Goal: Transaction & Acquisition: Download file/media

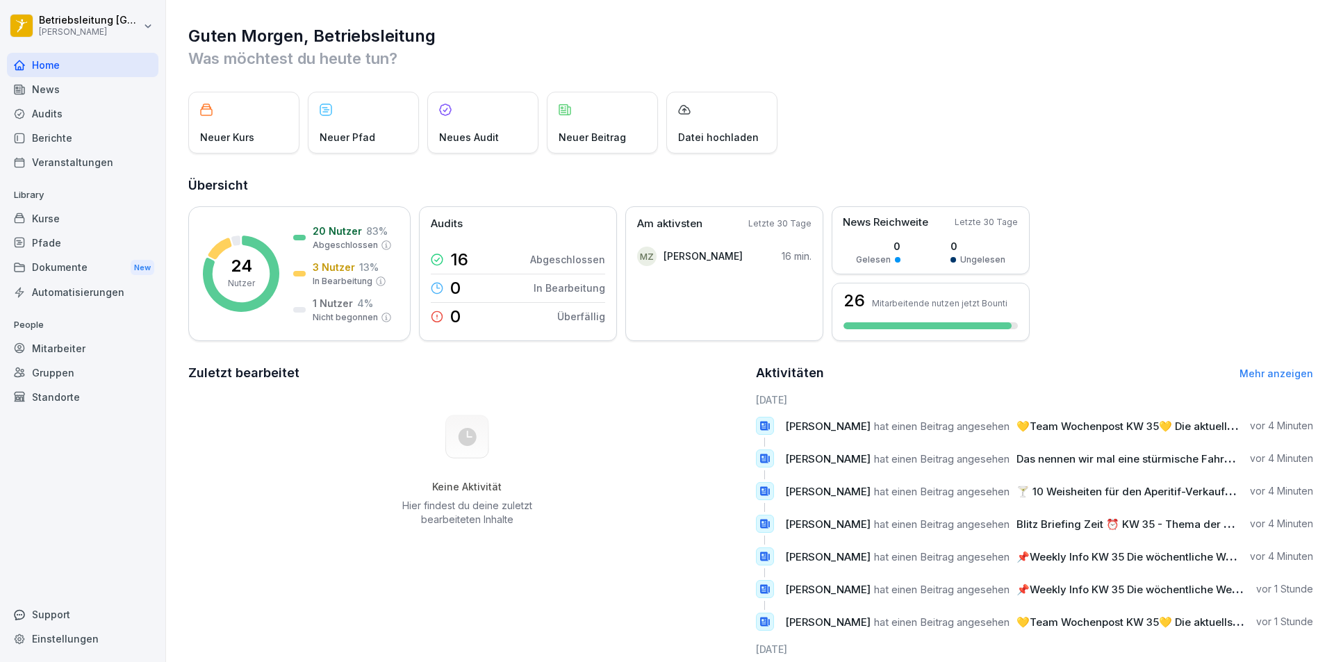
click at [56, 95] on div "News" at bounding box center [82, 89] width 151 height 24
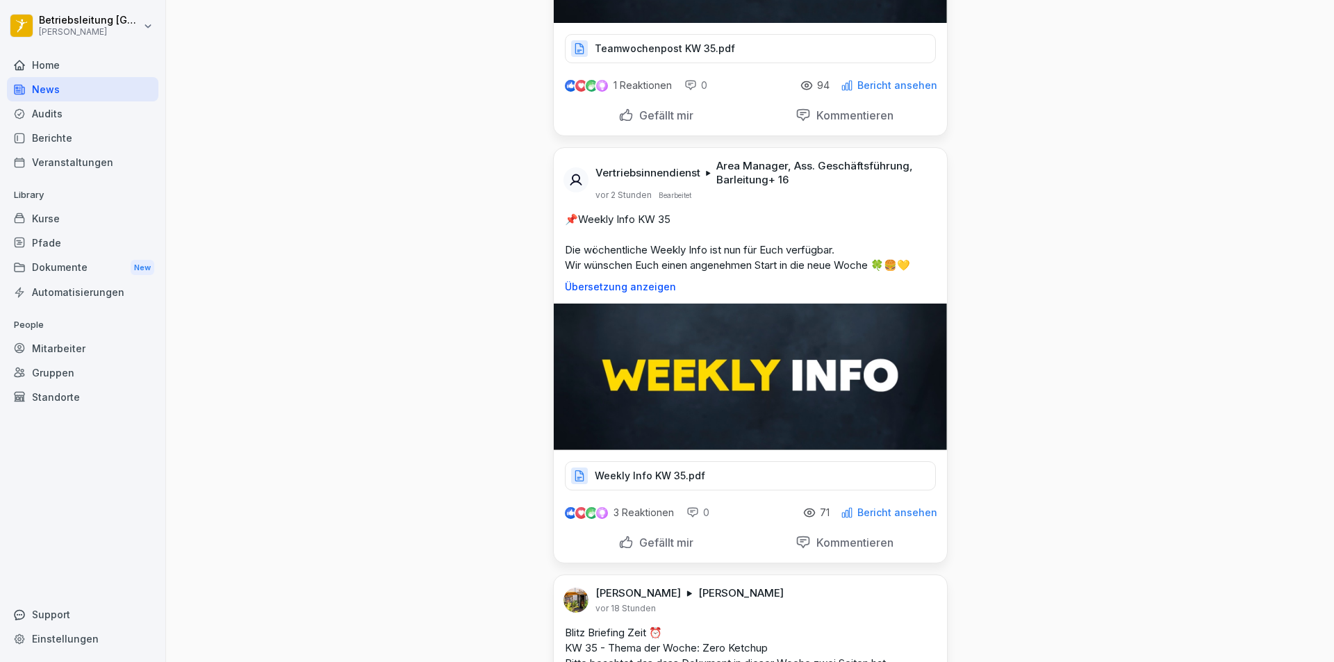
scroll to position [347, 0]
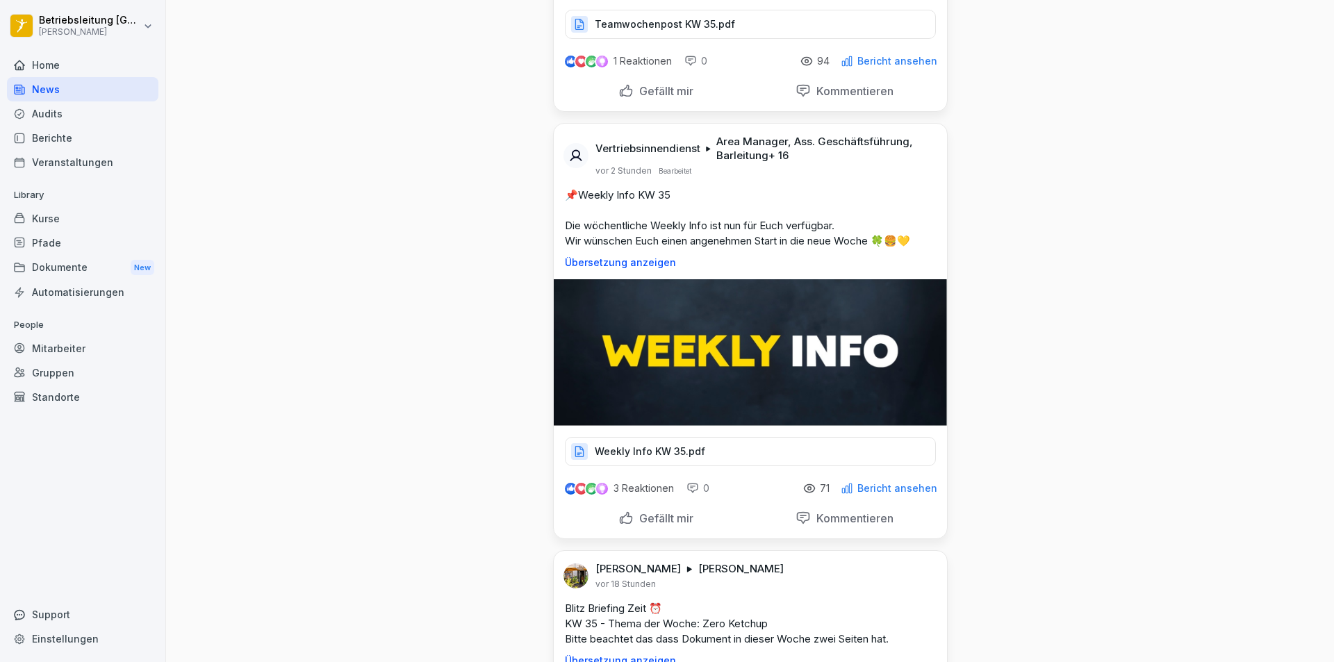
click at [643, 450] on p "Weekly Info KW 35.pdf" at bounding box center [650, 452] width 110 height 14
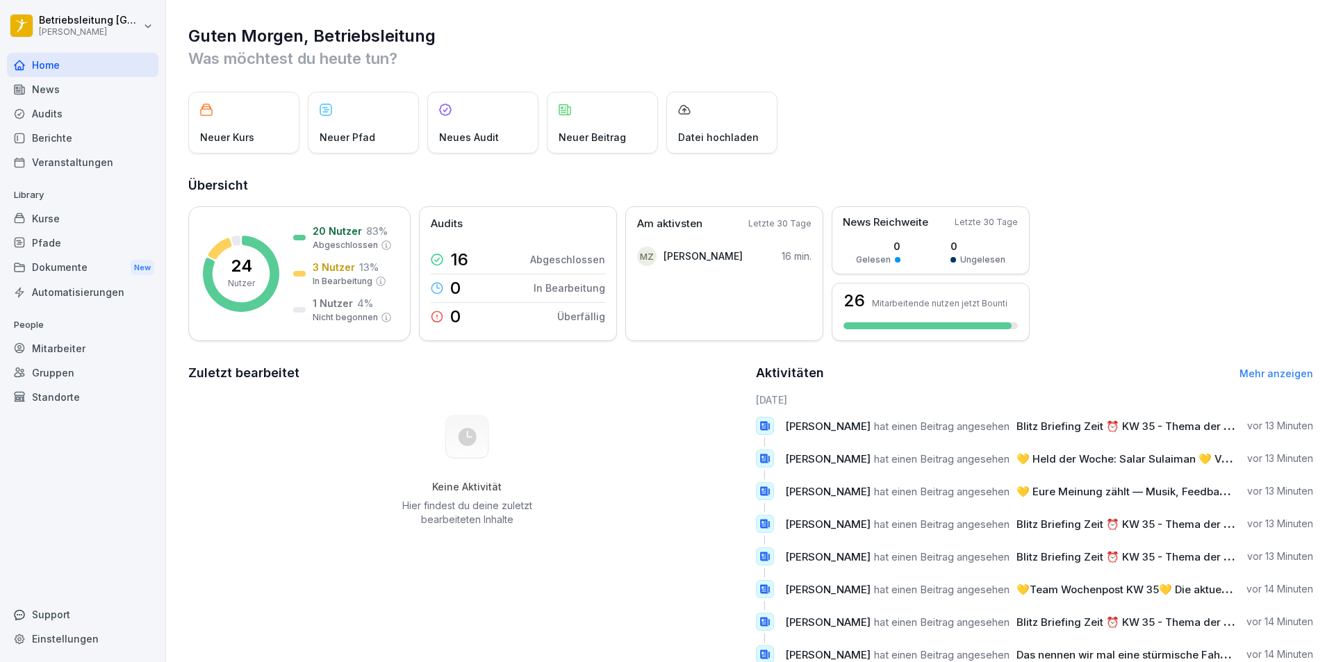
click at [54, 90] on div "News" at bounding box center [82, 89] width 151 height 24
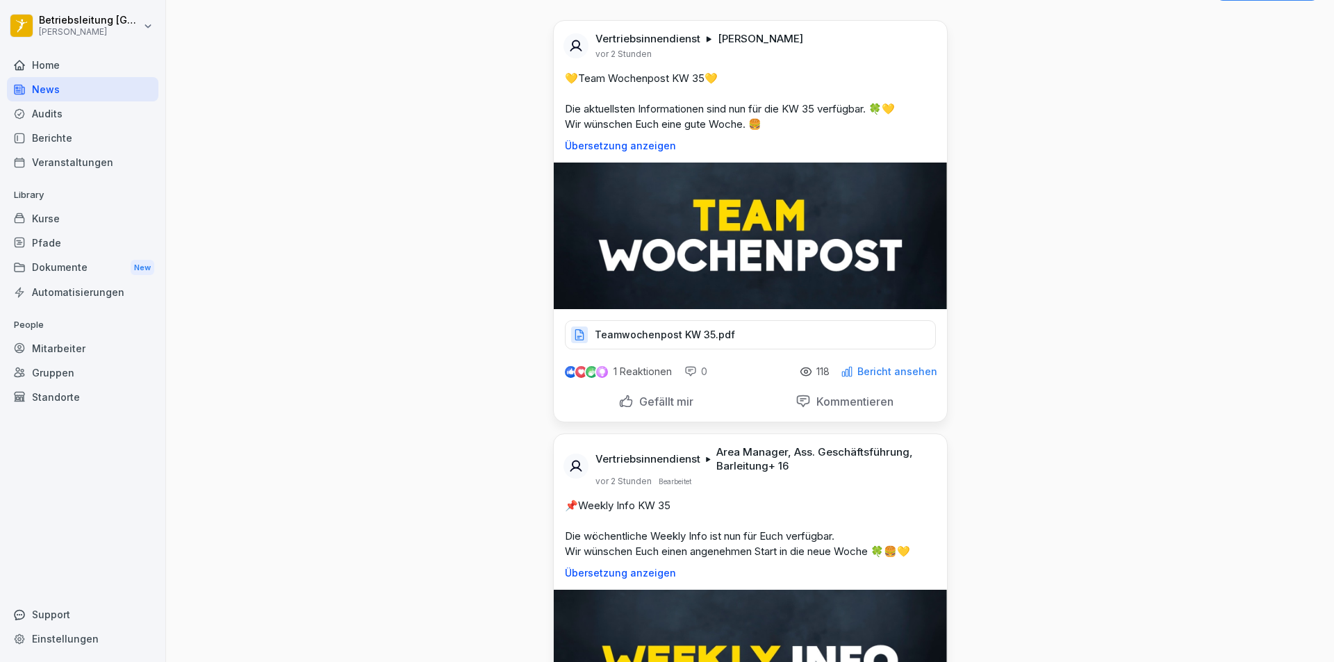
scroll to position [69, 0]
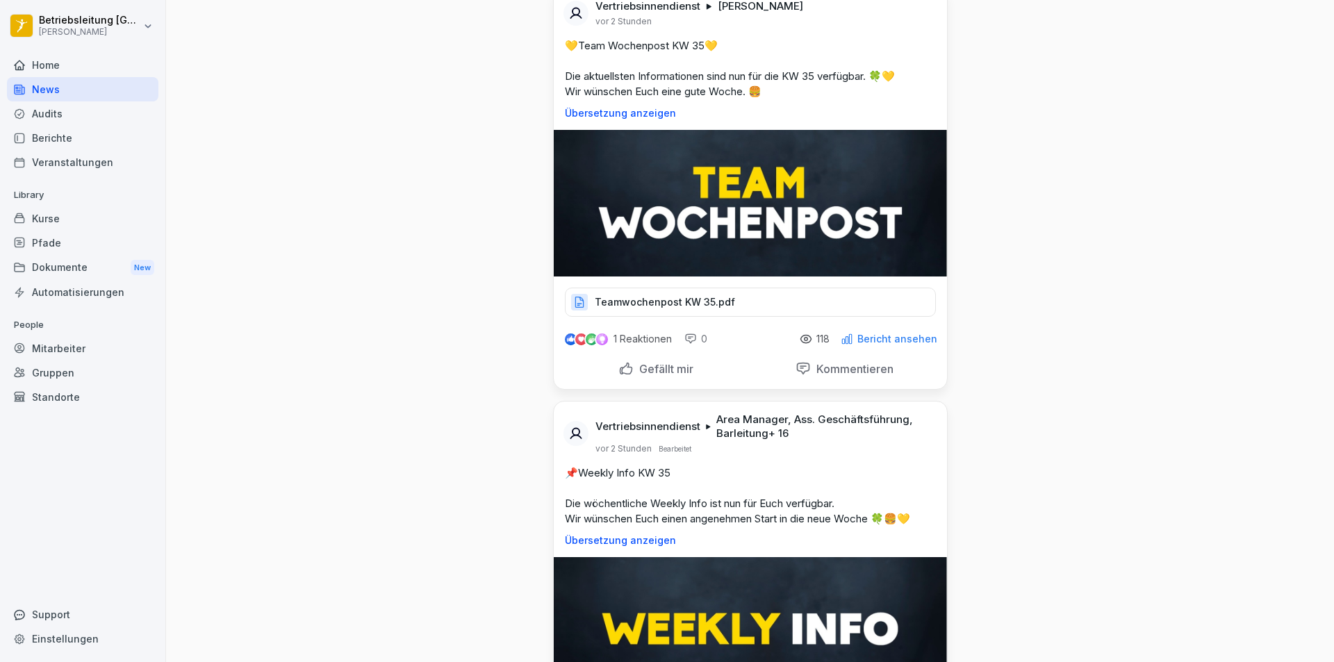
click at [693, 307] on p "Teamwochenpost KW 35.pdf" at bounding box center [665, 302] width 140 height 14
